Goal: Contribute content

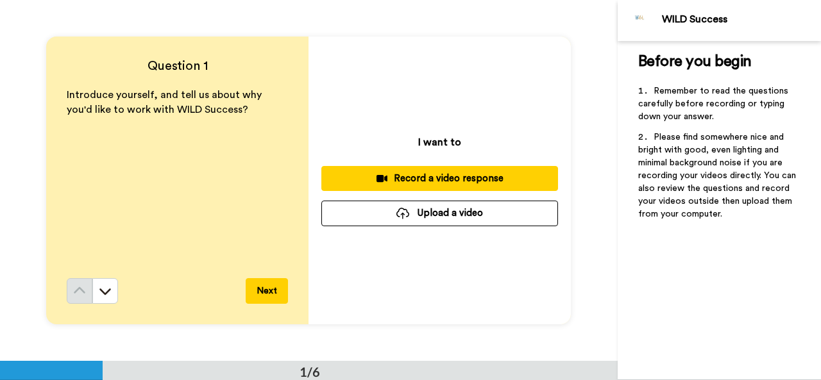
click at [444, 181] on div "Record a video response" at bounding box center [439, 178] width 216 height 13
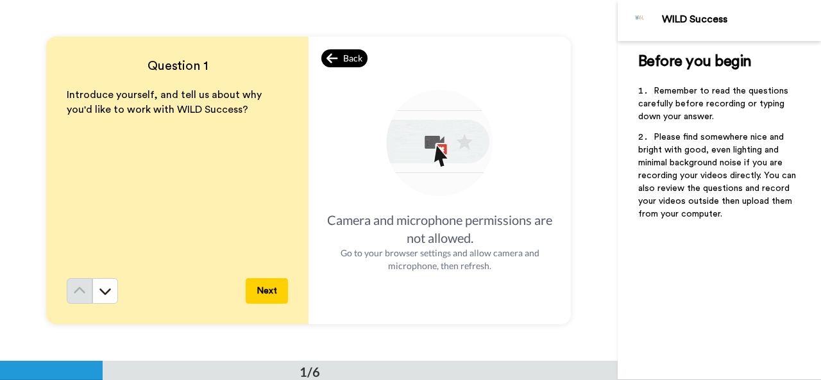
click at [328, 54] on icon at bounding box center [331, 58] width 11 height 10
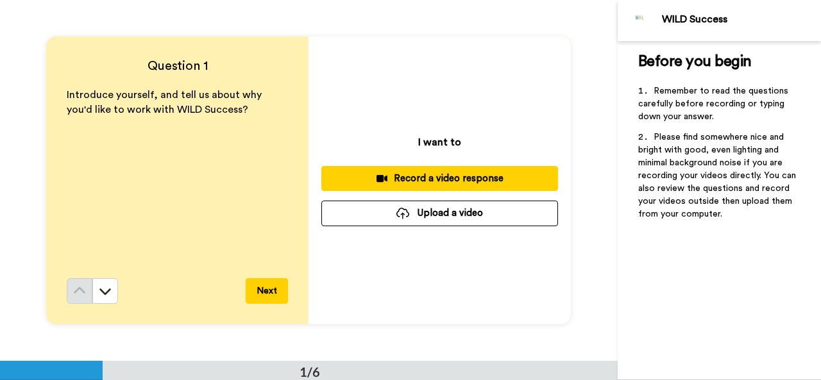
click at [449, 216] on button "Upload a video" at bounding box center [439, 213] width 237 height 25
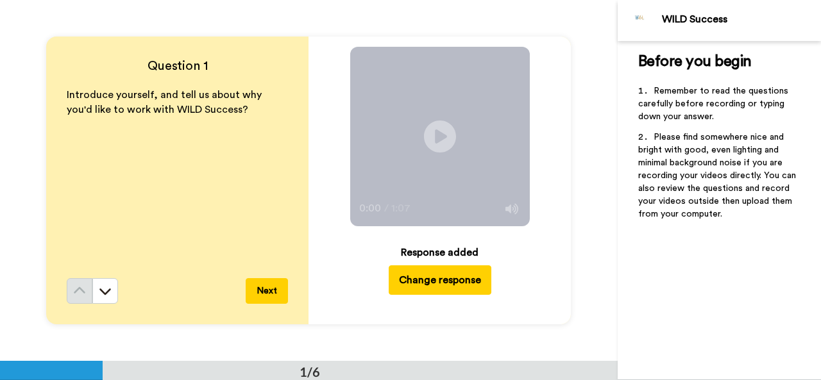
click at [420, 174] on video at bounding box center [440, 137] width 180 height 180
click at [462, 172] on video at bounding box center [440, 137] width 180 height 180
click at [563, 160] on div "Play/Pause 0:03 / 1:07 Response added Change response" at bounding box center [439, 181] width 262 height 288
click at [560, 220] on div "Play/Pause 0:03 / 1:07 Response added Change response" at bounding box center [439, 181] width 262 height 288
click at [275, 292] on button "Next" at bounding box center [267, 291] width 42 height 26
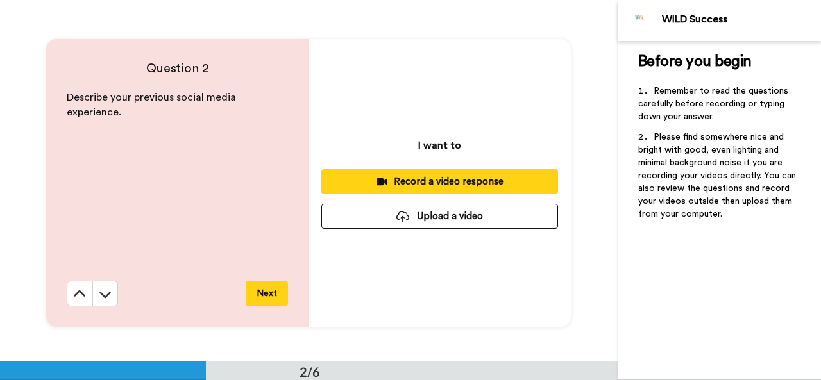
scroll to position [361, 0]
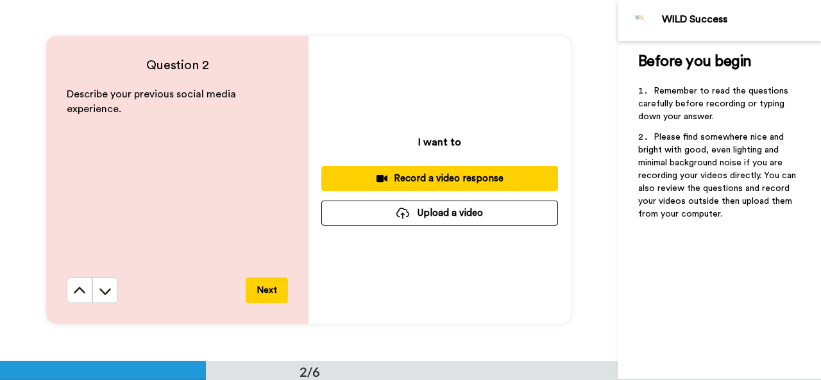
click at [444, 206] on button "Upload a video" at bounding box center [439, 213] width 237 height 25
click at [391, 209] on button "Upload a video" at bounding box center [439, 213] width 237 height 25
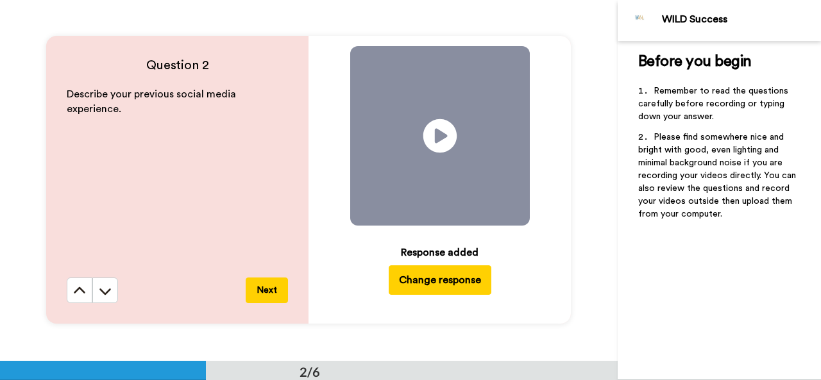
click at [437, 149] on icon at bounding box center [440, 136] width 34 height 34
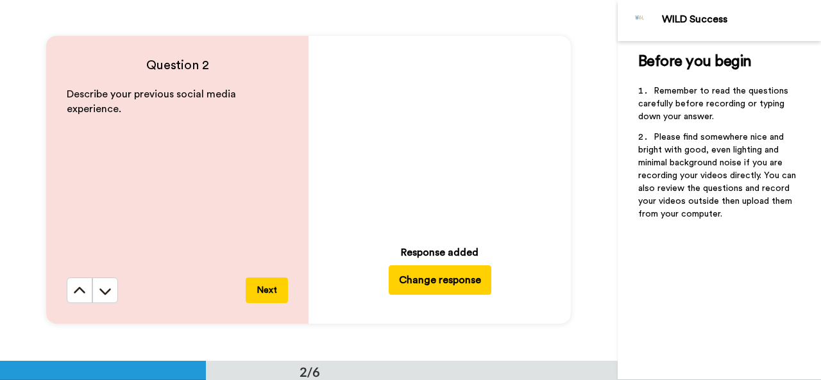
click at [274, 293] on button "Next" at bounding box center [267, 291] width 42 height 26
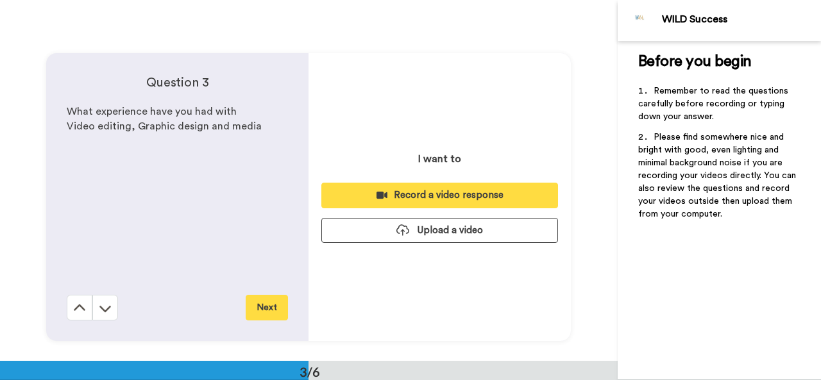
scroll to position [722, 0]
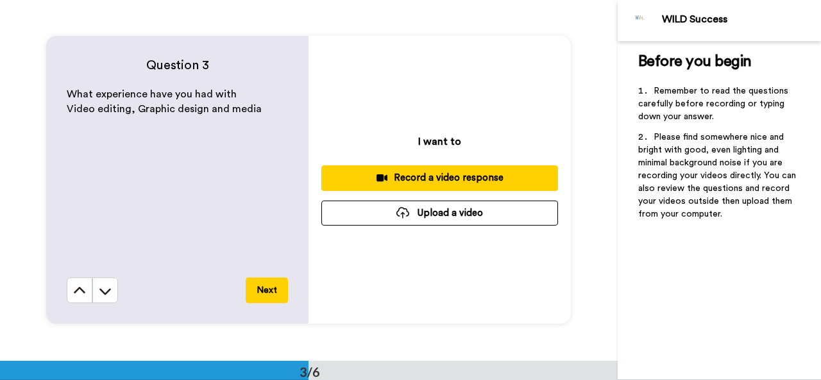
click at [452, 216] on button "Upload a video" at bounding box center [439, 213] width 237 height 25
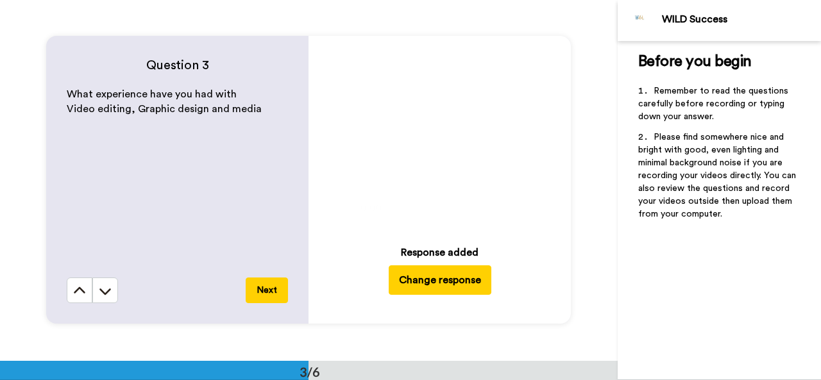
click at [262, 283] on button "Next" at bounding box center [267, 291] width 42 height 26
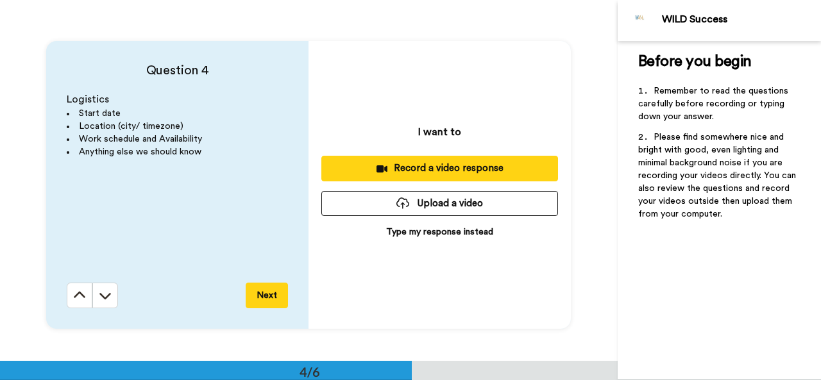
scroll to position [1083, 0]
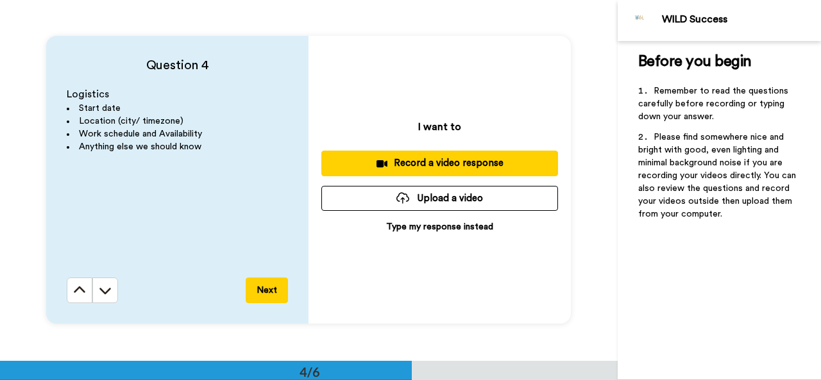
click at [434, 190] on button "Upload a video" at bounding box center [439, 198] width 237 height 25
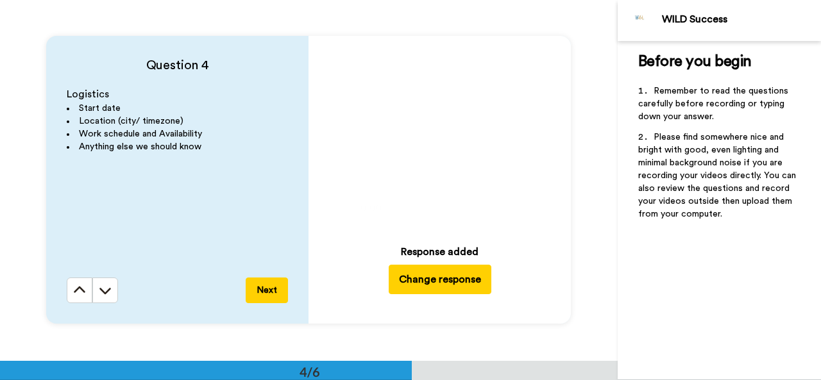
click at [267, 288] on button "Next" at bounding box center [267, 291] width 42 height 26
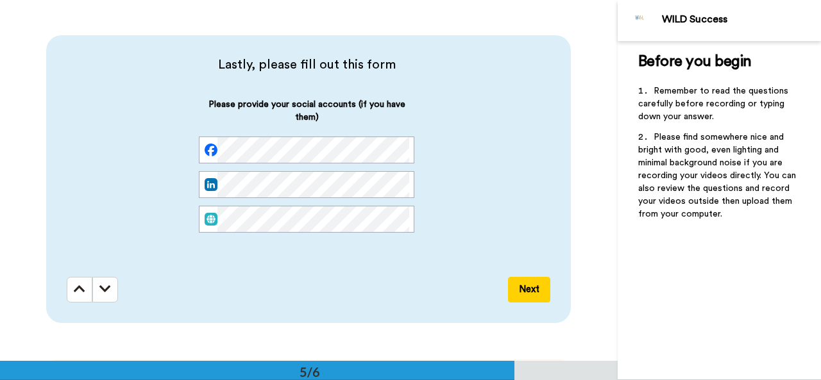
scroll to position [0, 0]
click at [535, 292] on button "Next" at bounding box center [529, 290] width 42 height 26
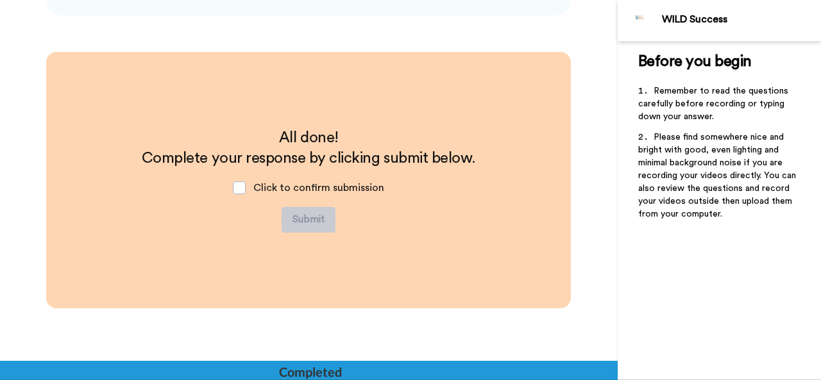
scroll to position [1753, 0]
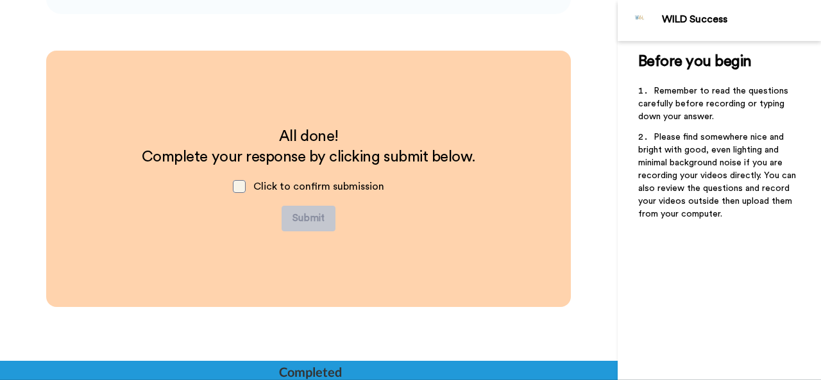
click at [237, 191] on span at bounding box center [239, 186] width 13 height 13
click at [323, 223] on button "Submit" at bounding box center [308, 219] width 54 height 26
